Goal: Transaction & Acquisition: Book appointment/travel/reservation

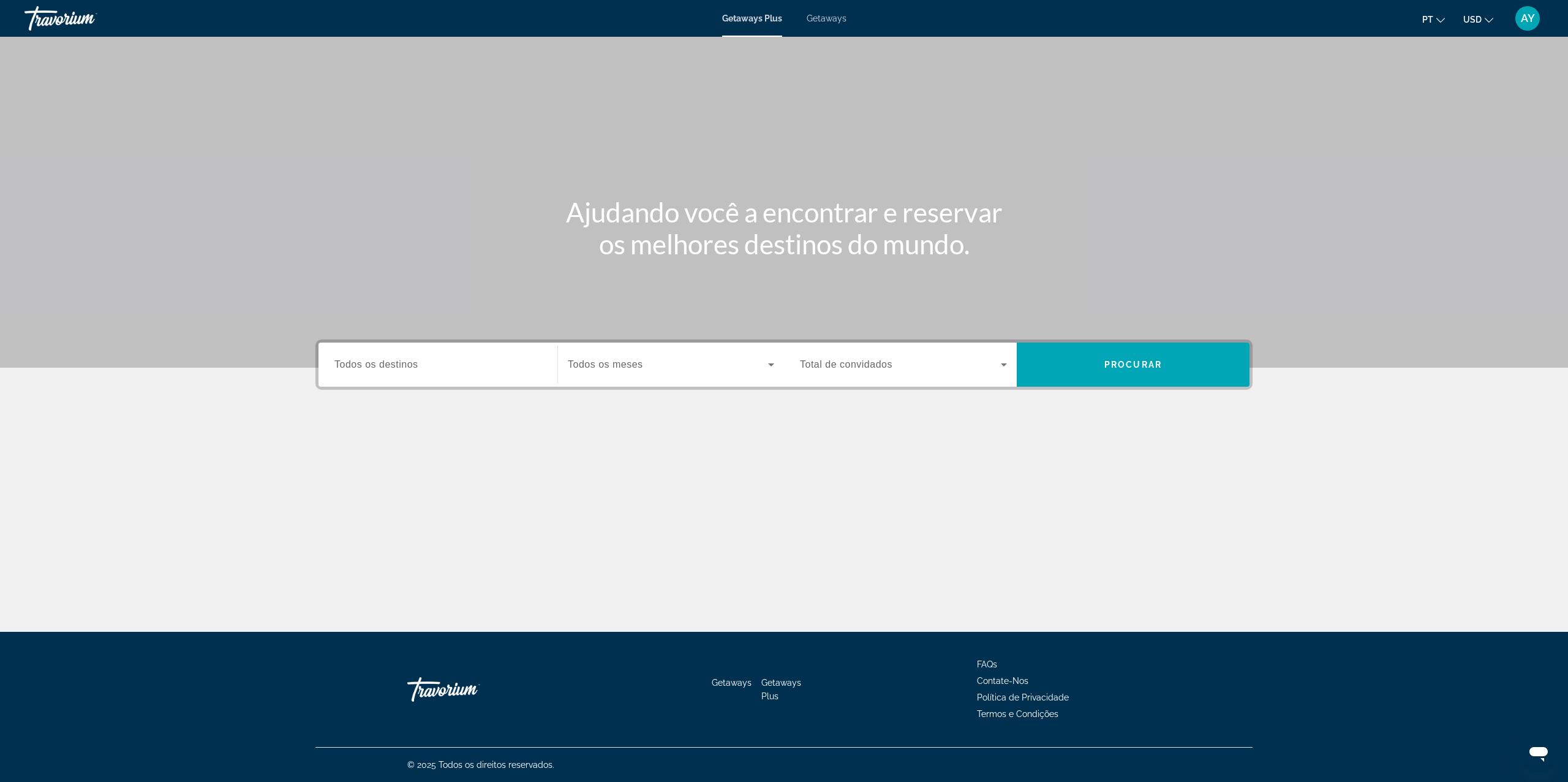
click at [1491, 18] on icon "Change currency" at bounding box center [1489, 20] width 9 height 9
click at [1459, 108] on button "EUR (€)" at bounding box center [1454, 113] width 60 height 16
click at [508, 362] on input "Destination Todos os destinos" at bounding box center [438, 365] width 207 height 15
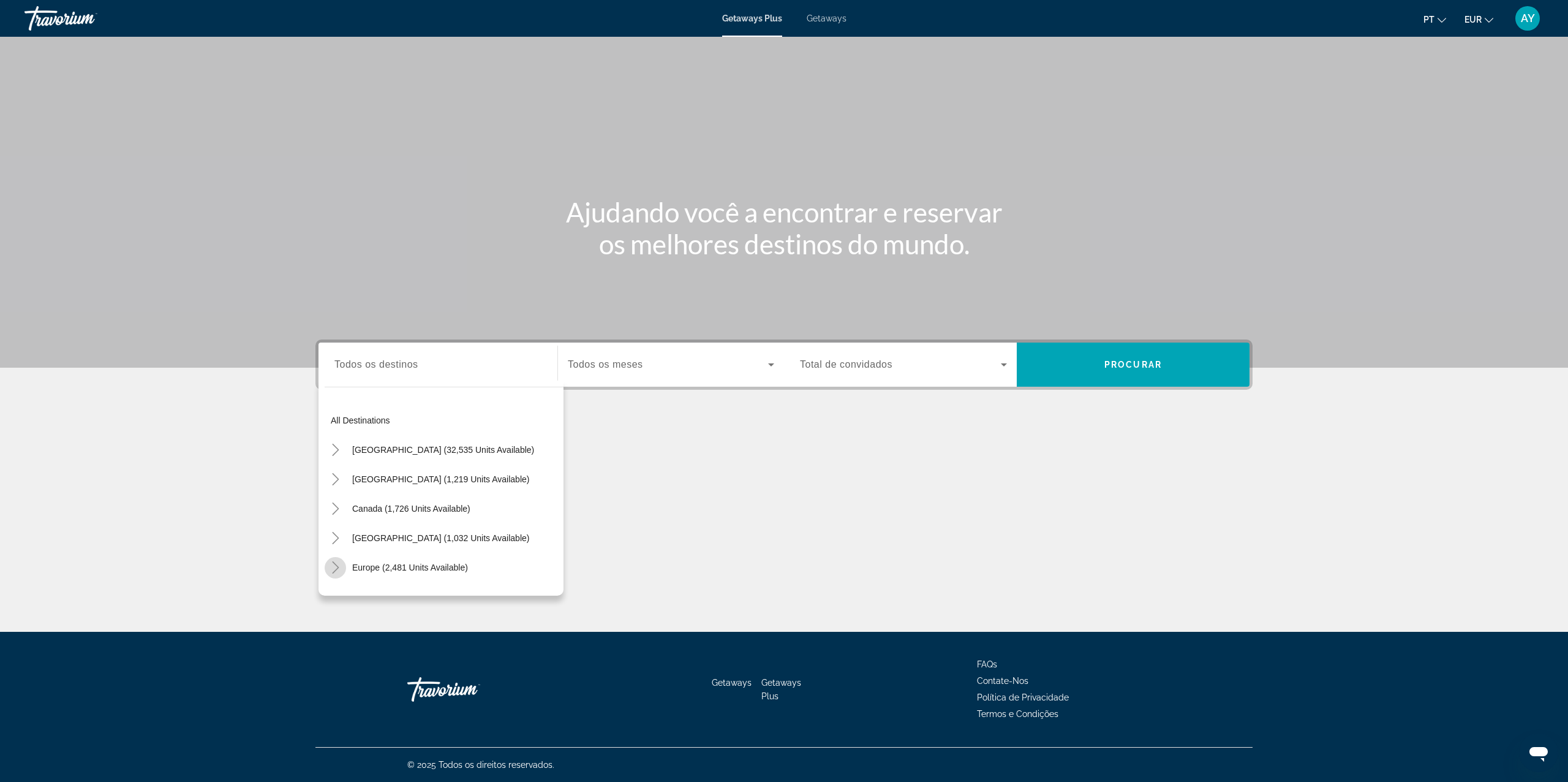
click at [339, 559] on mat-icon "Toggle Europe (2,481 units available)" at bounding box center [335, 568] width 22 height 22
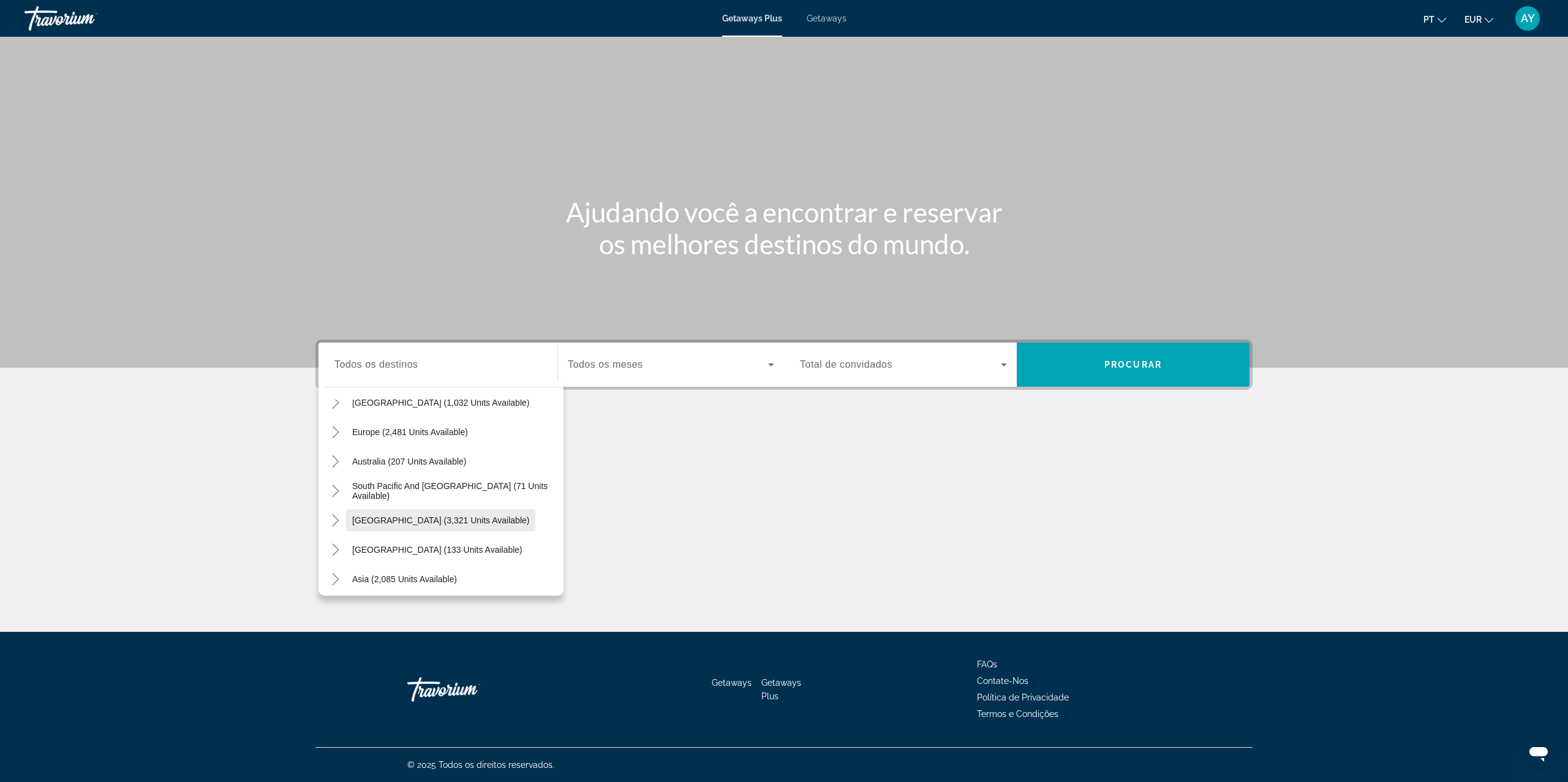
scroll to position [35, 0]
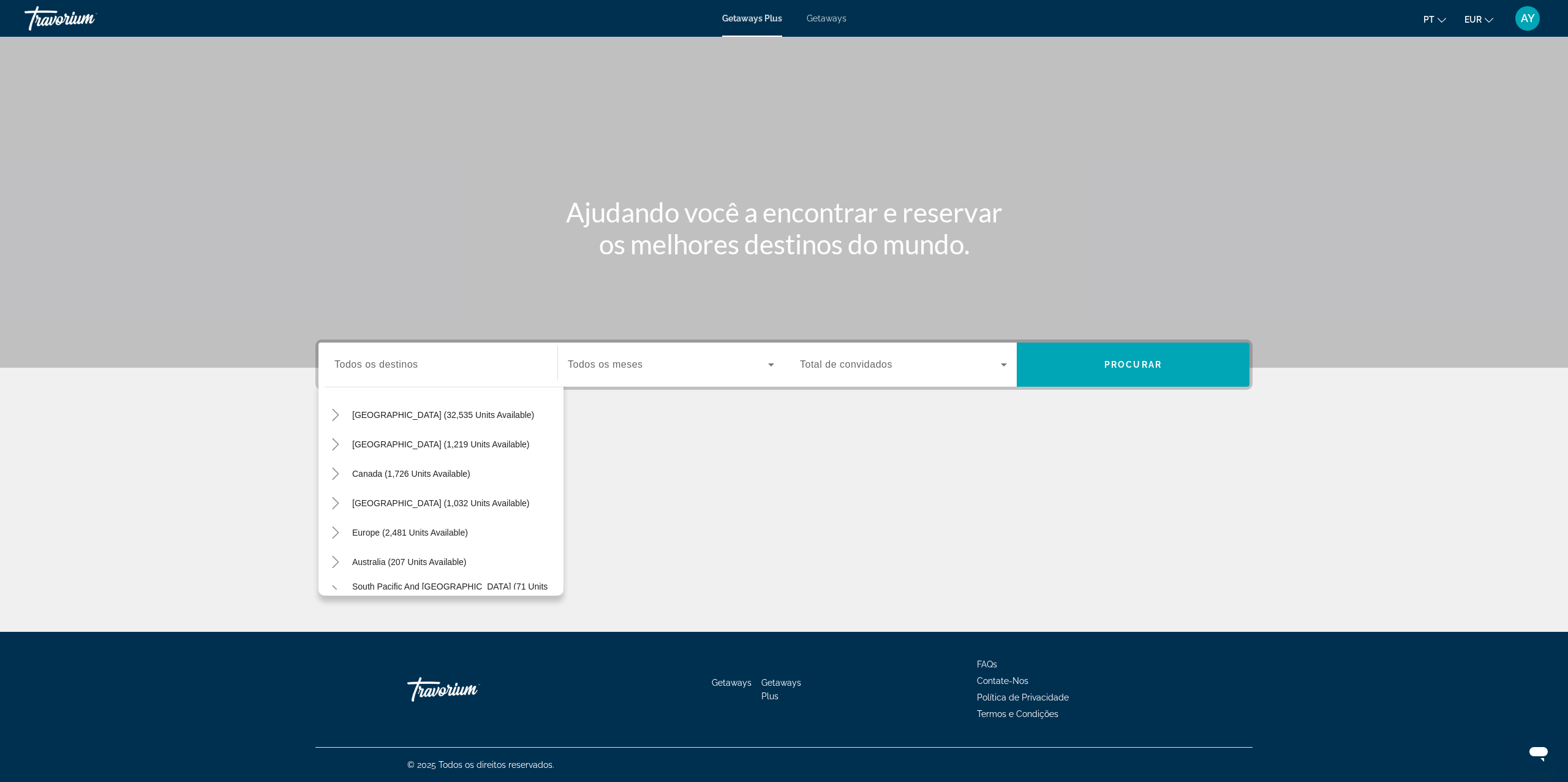
click at [839, 15] on span "Getaways" at bounding box center [826, 18] width 40 height 10
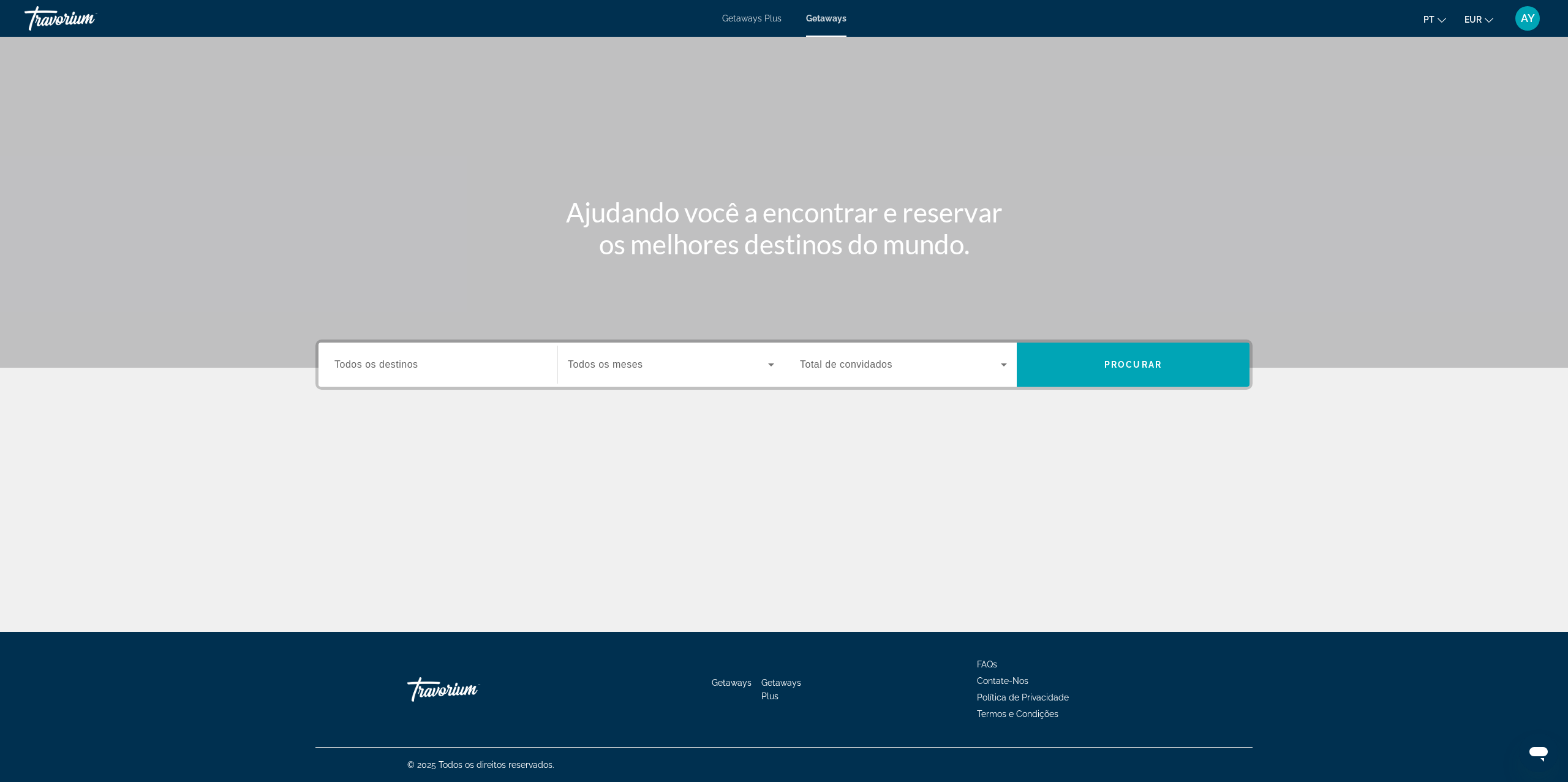
click at [415, 366] on span "Todos os destinos" at bounding box center [376, 364] width 84 height 10
click at [415, 366] on input "Destination Todos os destinos" at bounding box center [438, 365] width 207 height 15
click at [423, 260] on div "Main content" at bounding box center [784, 184] width 1568 height 368
